Goal: Transaction & Acquisition: Purchase product/service

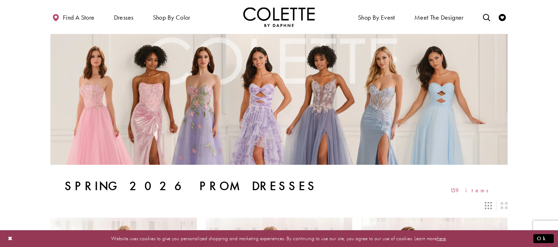
click at [274, 19] on img "Visit Home Page" at bounding box center [278, 17] width 71 height 20
